Goal: Task Accomplishment & Management: Use online tool/utility

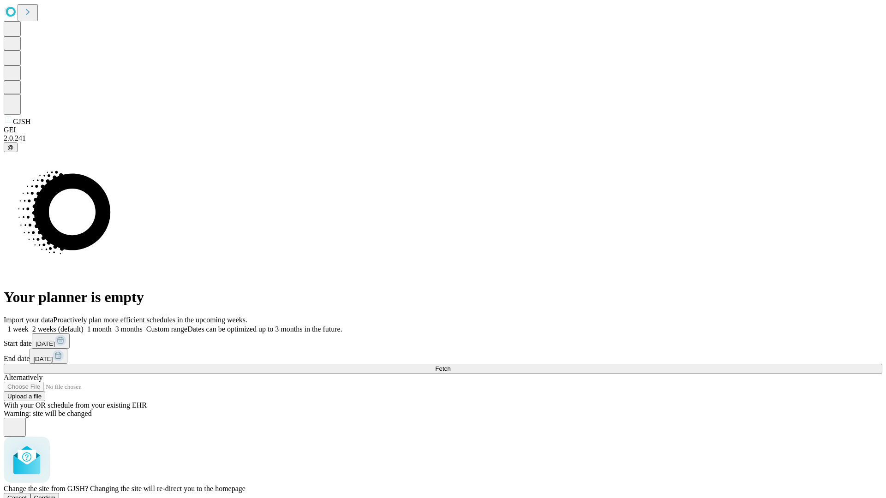
click at [56, 494] on span "Confirm" at bounding box center [45, 497] width 22 height 7
click at [112, 325] on label "1 month" at bounding box center [97, 329] width 28 height 8
click at [450, 365] on span "Fetch" at bounding box center [442, 368] width 15 height 7
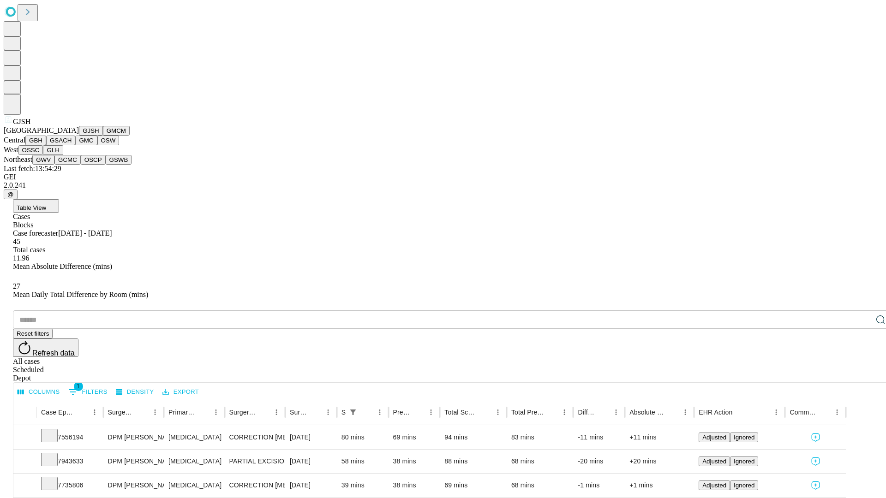
click at [103, 136] on button "GMCM" at bounding box center [116, 131] width 27 height 10
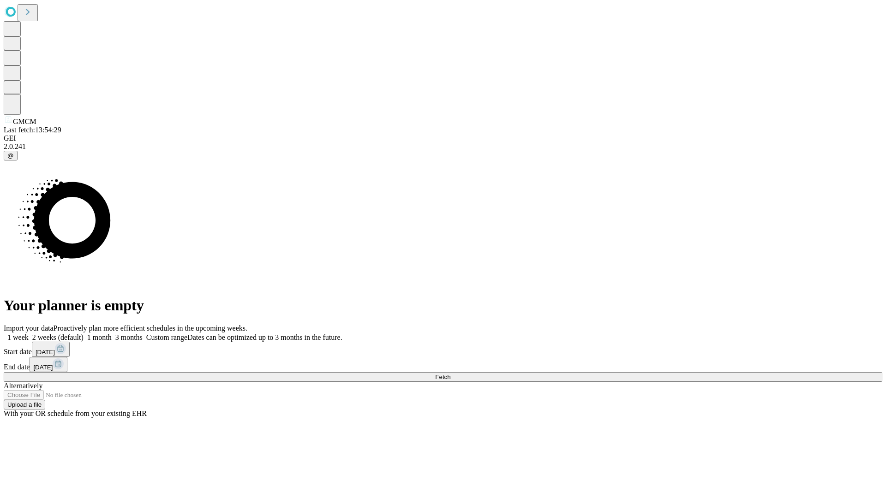
click at [112, 333] on label "1 month" at bounding box center [97, 337] width 28 height 8
click at [450, 374] on span "Fetch" at bounding box center [442, 377] width 15 height 7
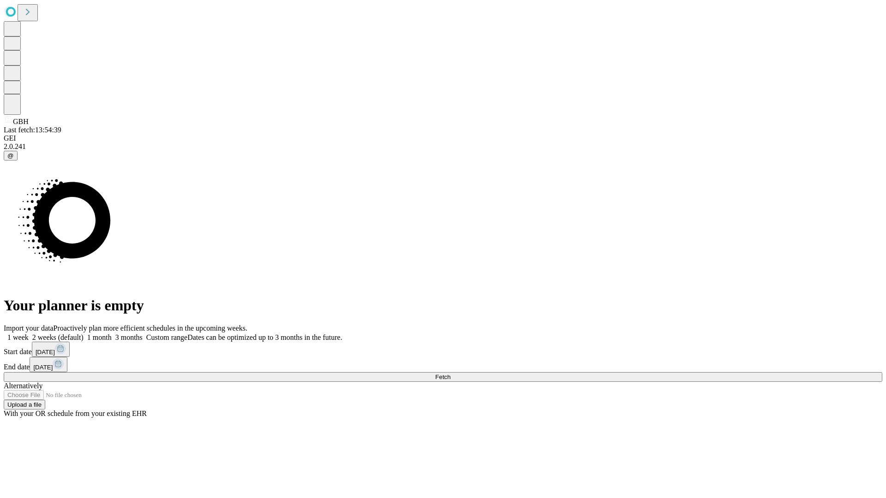
click at [112, 333] on label "1 month" at bounding box center [97, 337] width 28 height 8
click at [450, 374] on span "Fetch" at bounding box center [442, 377] width 15 height 7
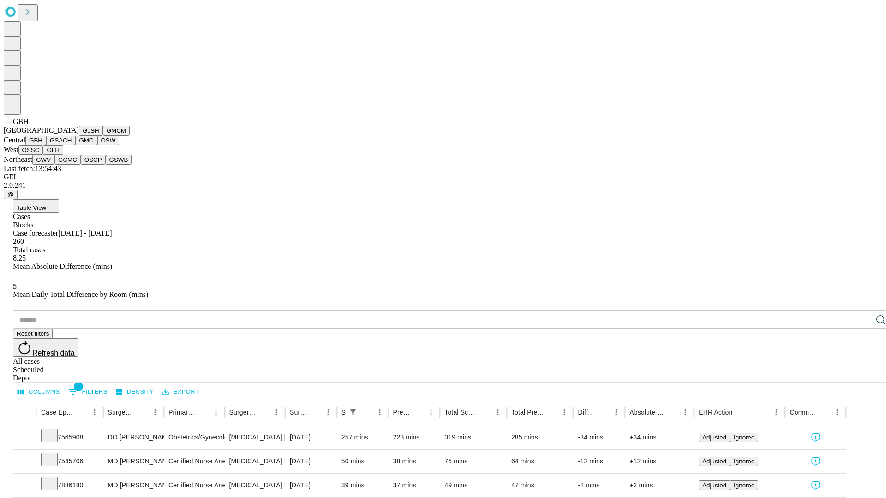
click at [71, 145] on button "GSACH" at bounding box center [60, 141] width 29 height 10
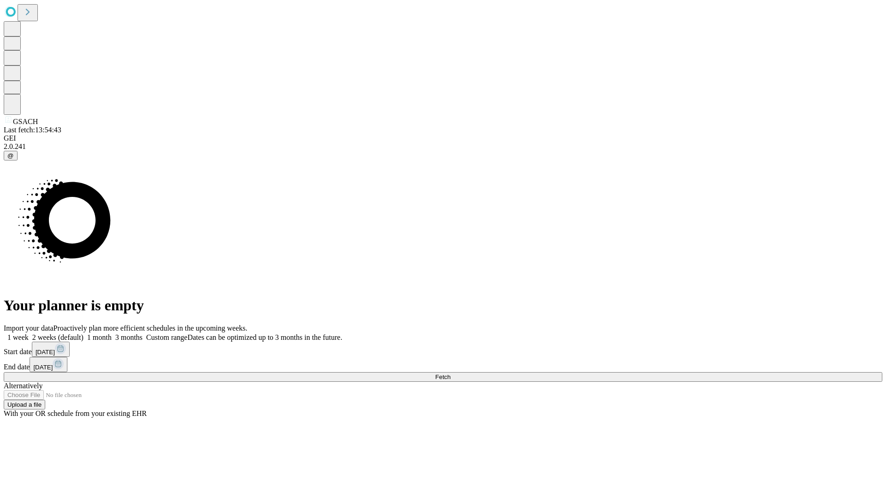
click at [112, 333] on label "1 month" at bounding box center [97, 337] width 28 height 8
click at [450, 374] on span "Fetch" at bounding box center [442, 377] width 15 height 7
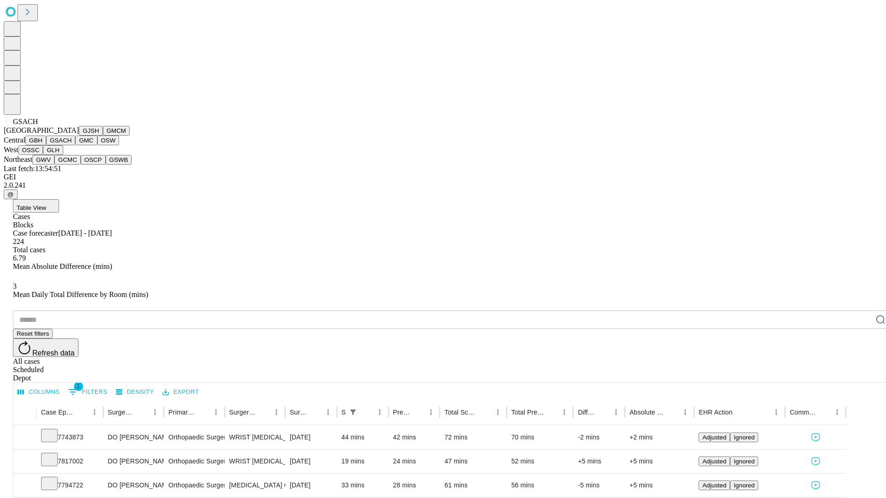
click at [75, 145] on button "GMC" at bounding box center [86, 141] width 22 height 10
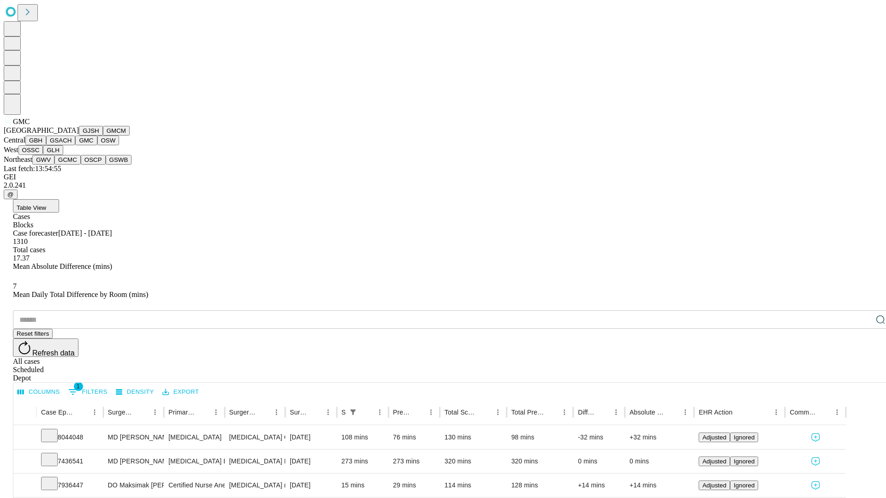
click at [97, 145] on button "OSW" at bounding box center [108, 141] width 22 height 10
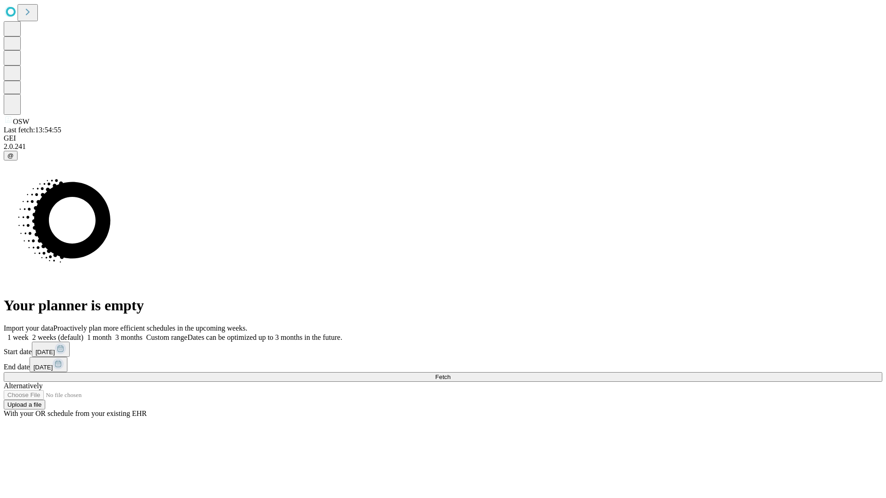
click at [112, 333] on label "1 month" at bounding box center [97, 337] width 28 height 8
click at [450, 374] on span "Fetch" at bounding box center [442, 377] width 15 height 7
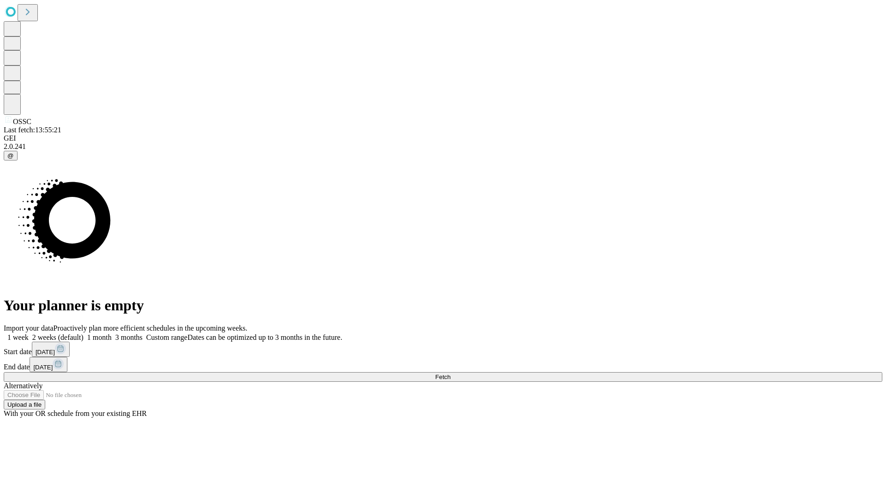
click at [450, 374] on span "Fetch" at bounding box center [442, 377] width 15 height 7
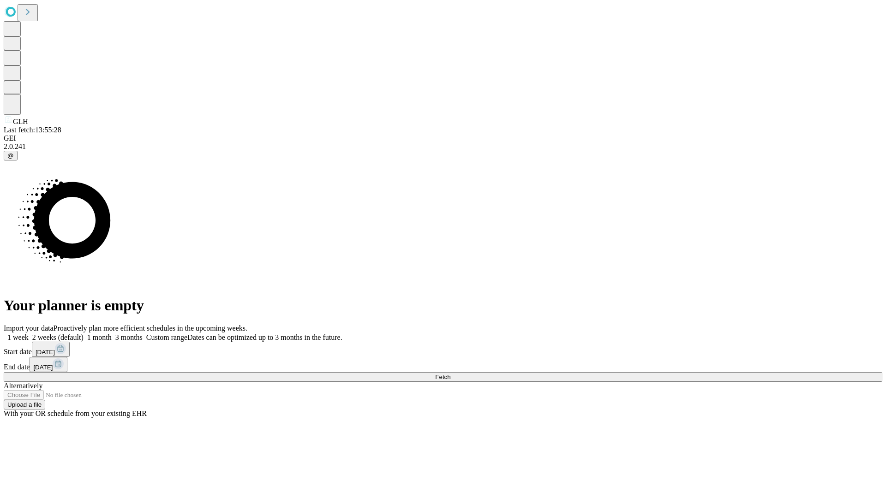
click at [112, 333] on label "1 month" at bounding box center [97, 337] width 28 height 8
click at [450, 374] on span "Fetch" at bounding box center [442, 377] width 15 height 7
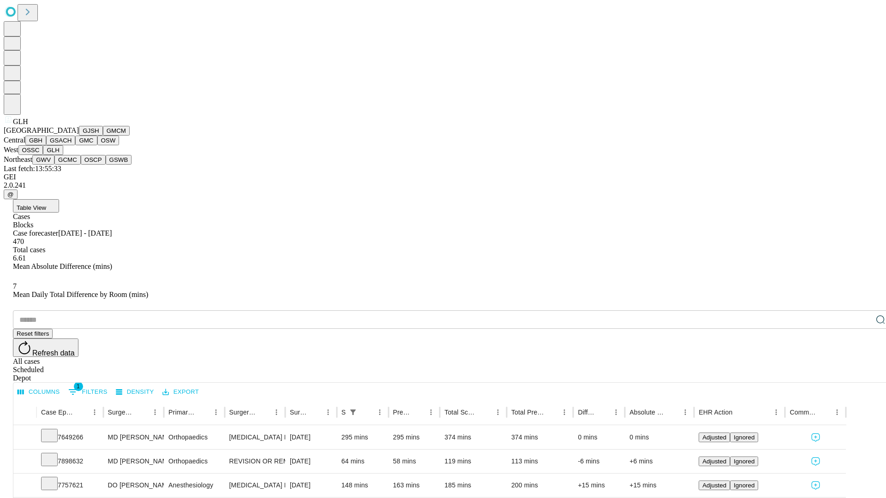
click at [54, 165] on button "GWV" at bounding box center [43, 160] width 22 height 10
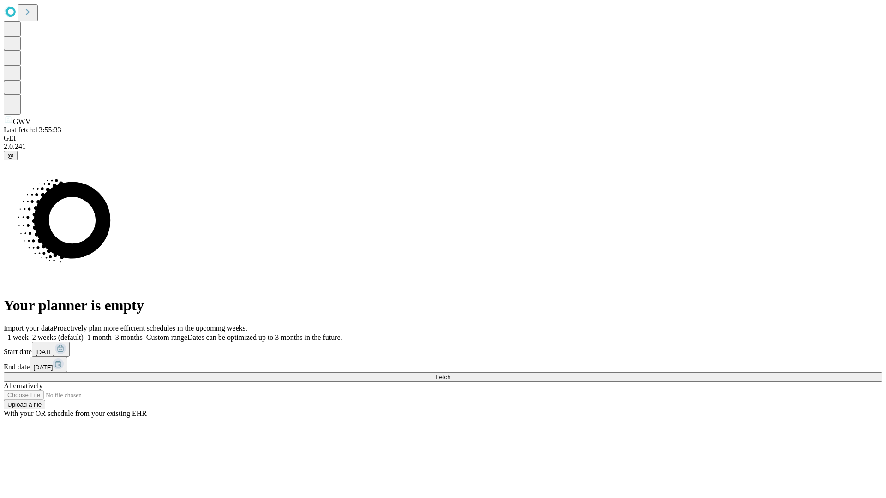
click at [112, 333] on label "1 month" at bounding box center [97, 337] width 28 height 8
click at [450, 374] on span "Fetch" at bounding box center [442, 377] width 15 height 7
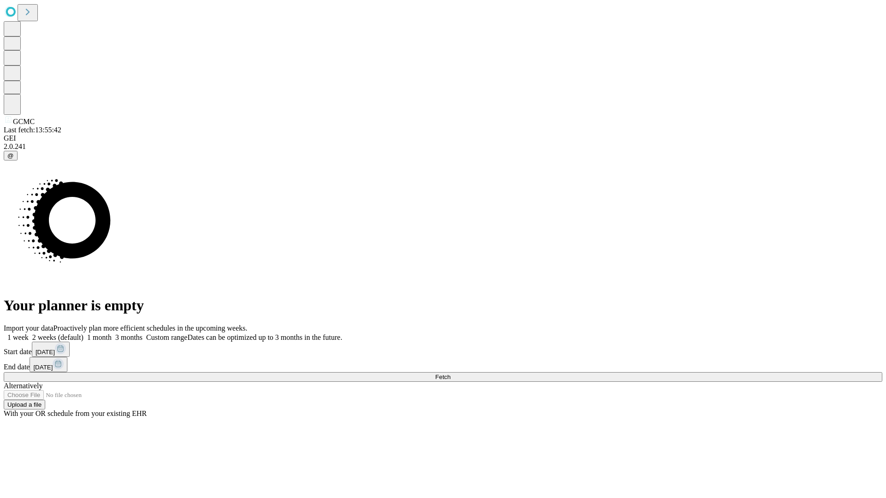
click at [112, 333] on label "1 month" at bounding box center [97, 337] width 28 height 8
click at [450, 374] on span "Fetch" at bounding box center [442, 377] width 15 height 7
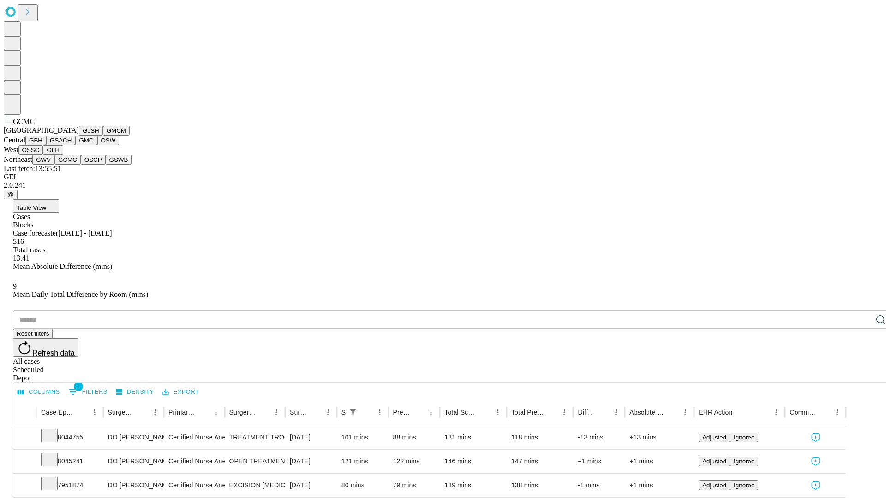
click at [81, 165] on button "OSCP" at bounding box center [93, 160] width 25 height 10
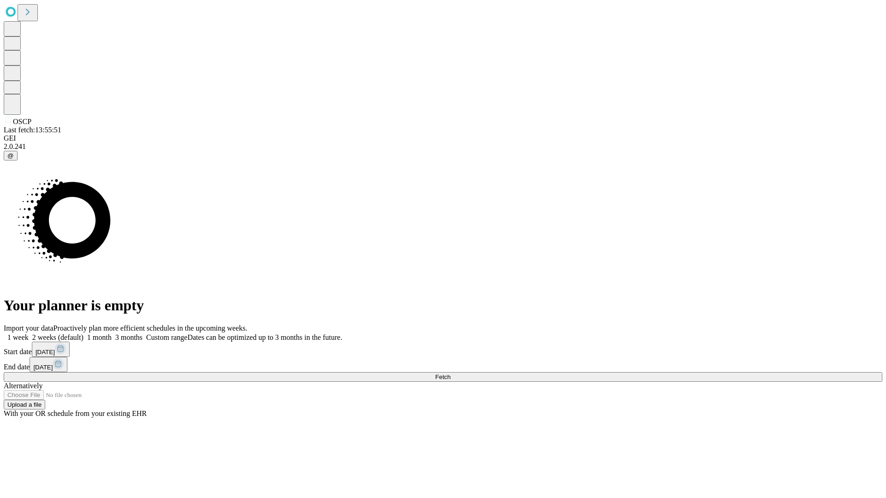
click at [112, 333] on label "1 month" at bounding box center [97, 337] width 28 height 8
click at [450, 374] on span "Fetch" at bounding box center [442, 377] width 15 height 7
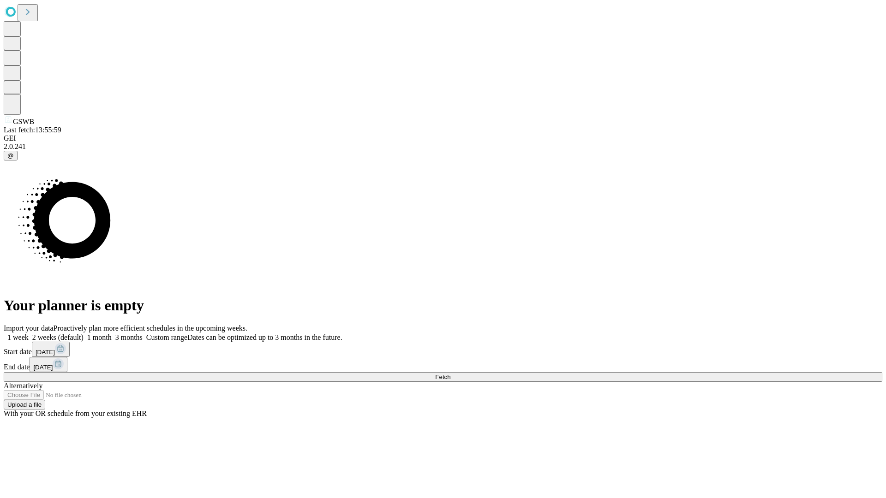
click at [112, 333] on label "1 month" at bounding box center [97, 337] width 28 height 8
click at [450, 374] on span "Fetch" at bounding box center [442, 377] width 15 height 7
